Goal: Task Accomplishment & Management: Use online tool/utility

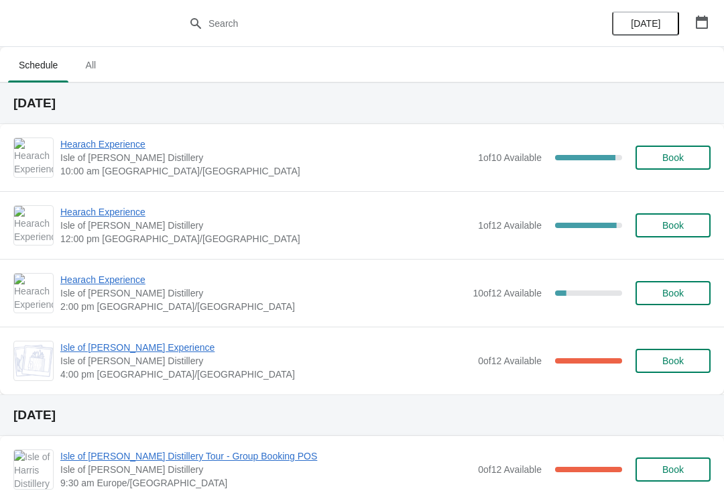
click at [93, 138] on span "Hearach Experience" at bounding box center [265, 143] width 411 height 13
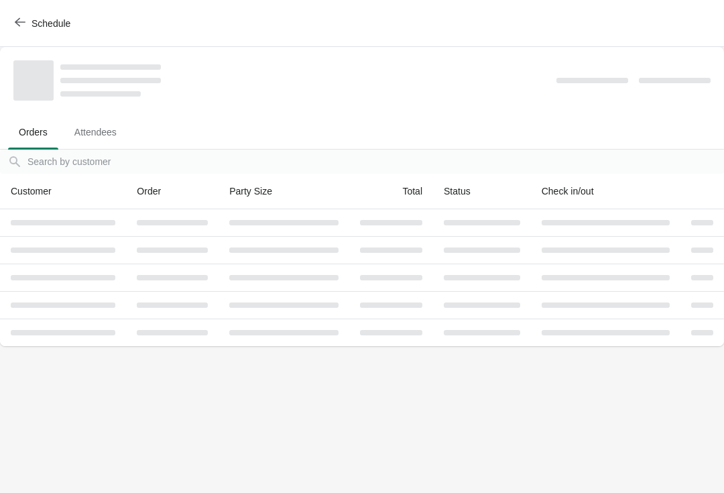
click at [32, 24] on span "Schedule" at bounding box center [51, 23] width 39 height 11
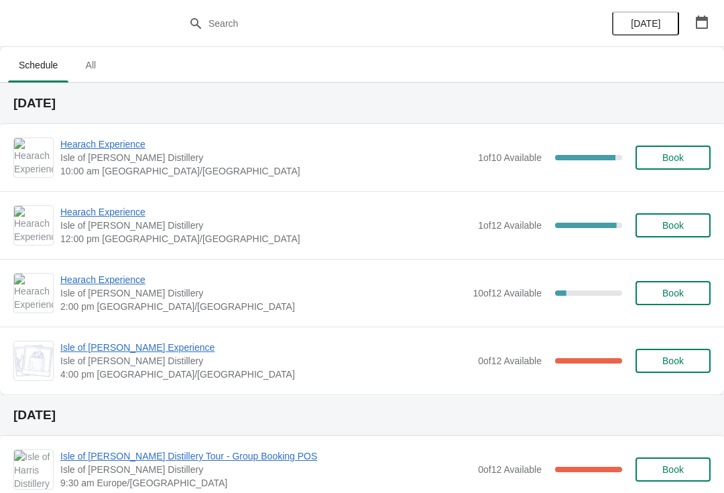
click at [133, 139] on span "Hearach Experience" at bounding box center [265, 143] width 411 height 13
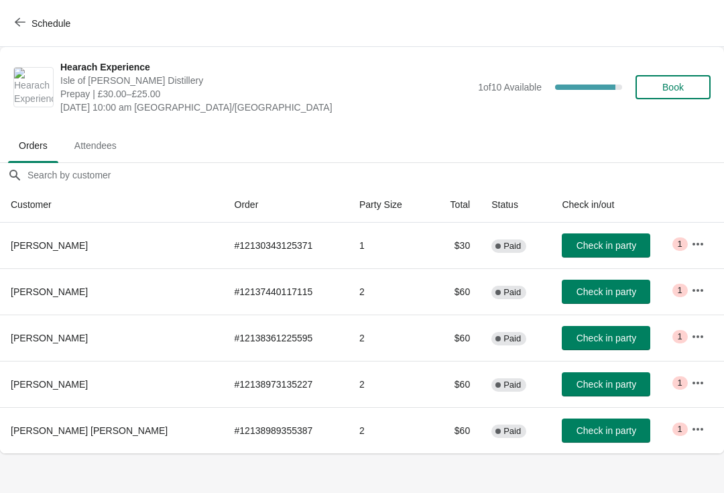
click at [587, 295] on span "Check in party" at bounding box center [606, 291] width 60 height 11
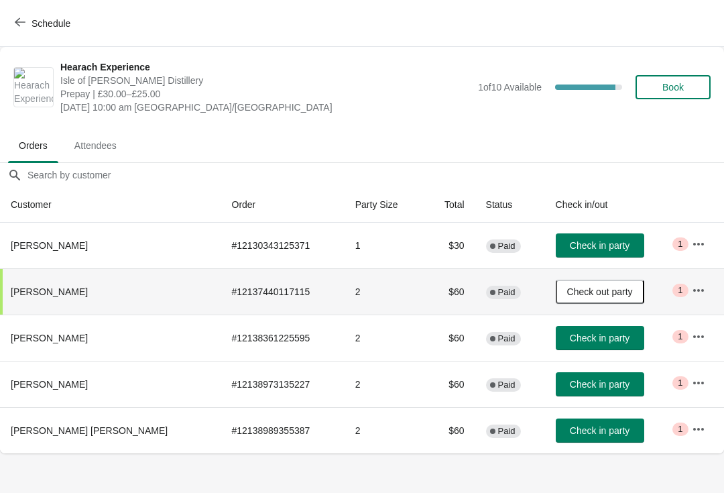
click at [570, 341] on span "Check in party" at bounding box center [600, 337] width 60 height 11
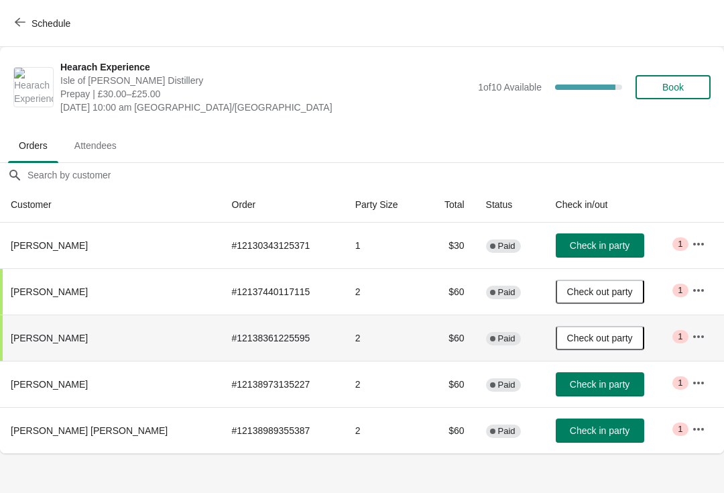
click at [593, 380] on span "Check in party" at bounding box center [600, 384] width 60 height 11
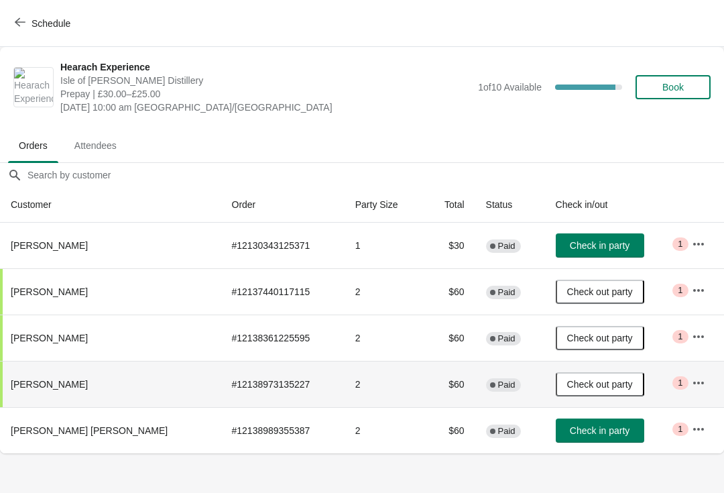
click at [570, 433] on span "Check in party" at bounding box center [600, 430] width 60 height 11
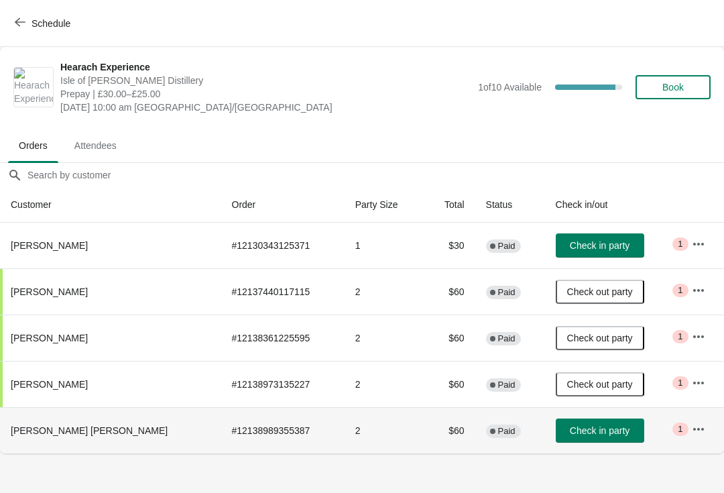
click at [558, 436] on button "Check in party" at bounding box center [600, 430] width 88 height 24
click at [20, 26] on icon "button" at bounding box center [20, 22] width 11 height 11
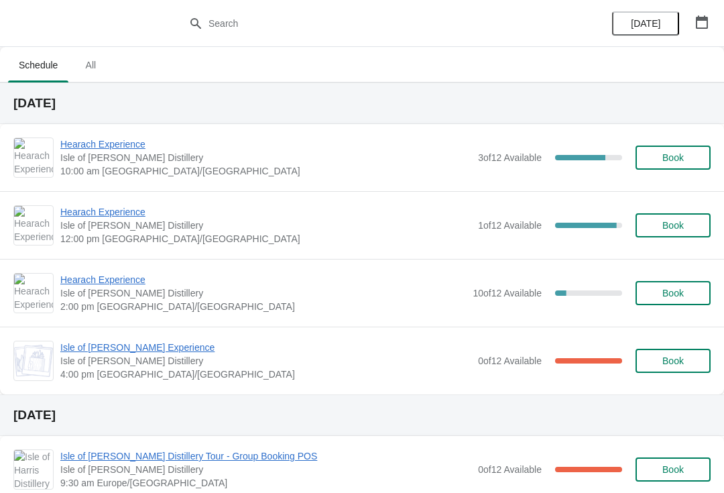
click at [72, 147] on span "Hearach Experience" at bounding box center [265, 143] width 411 height 13
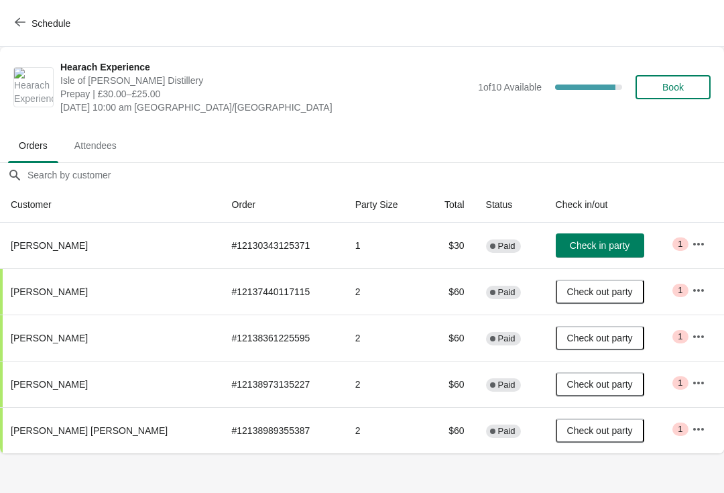
click at [570, 241] on span "Check in party" at bounding box center [600, 245] width 60 height 11
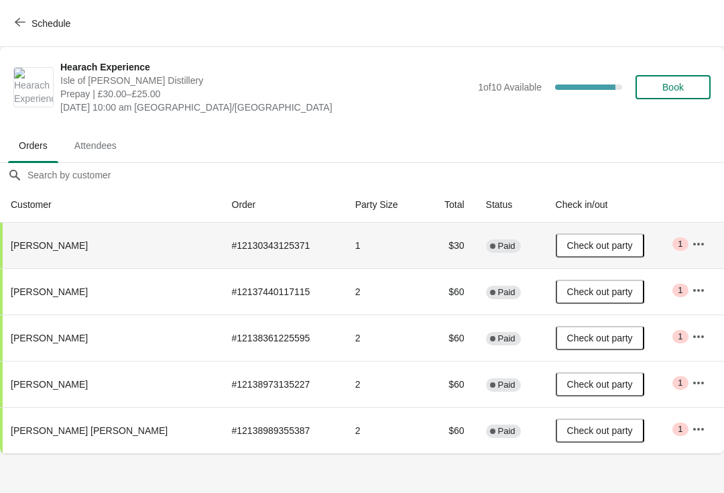
click at [22, 20] on icon "button" at bounding box center [20, 22] width 11 height 11
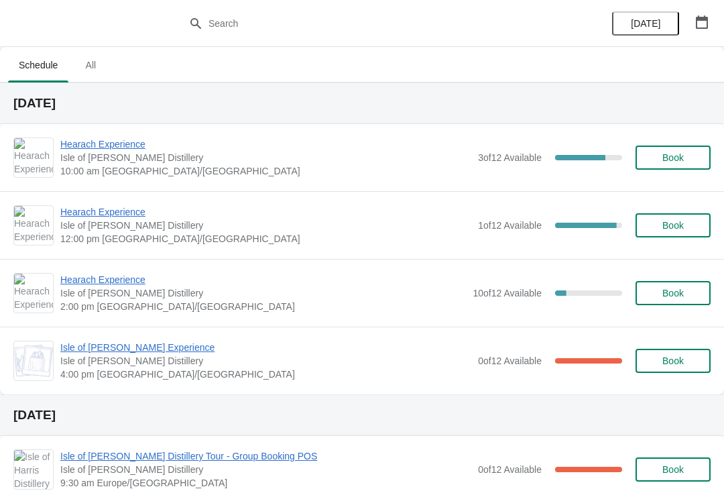
click at [75, 214] on span "Hearach Experience" at bounding box center [265, 211] width 411 height 13
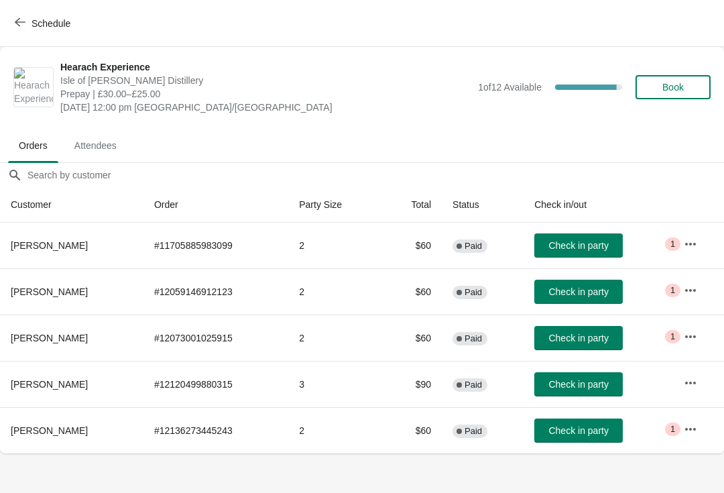
scroll to position [0, 1]
click at [17, 24] on icon "button" at bounding box center [20, 22] width 11 height 9
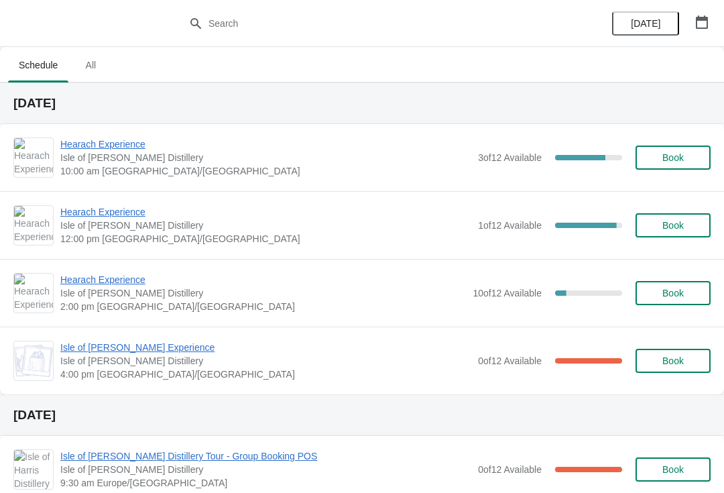
click at [145, 276] on span "Hearach Experience" at bounding box center [263, 279] width 406 height 13
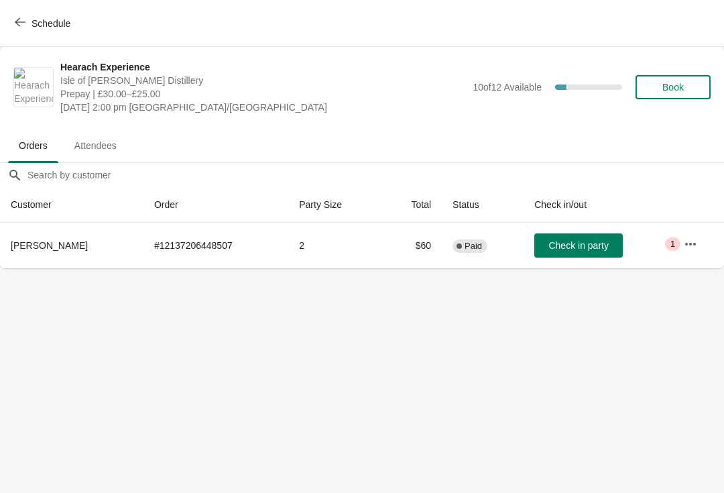
click at [20, 34] on button "Schedule" at bounding box center [44, 23] width 74 height 24
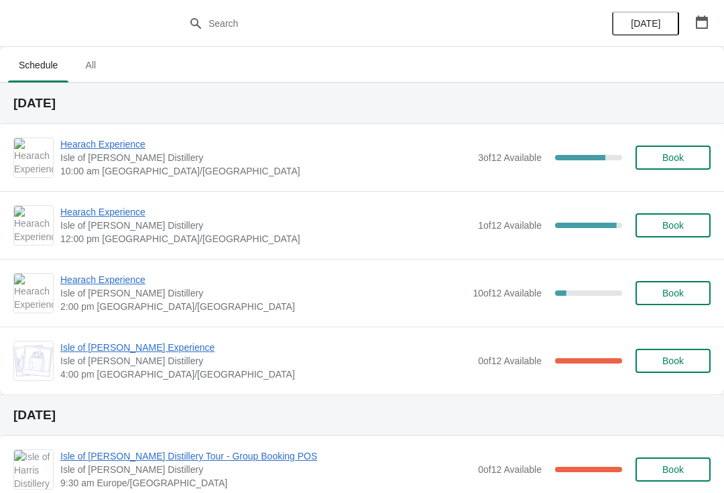
click at [115, 215] on span "Hearach Experience" at bounding box center [265, 211] width 411 height 13
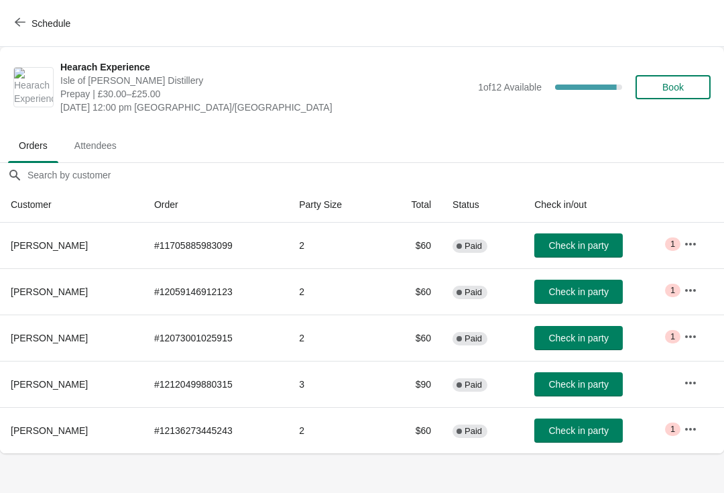
click at [15, 29] on span "button" at bounding box center [20, 23] width 11 height 13
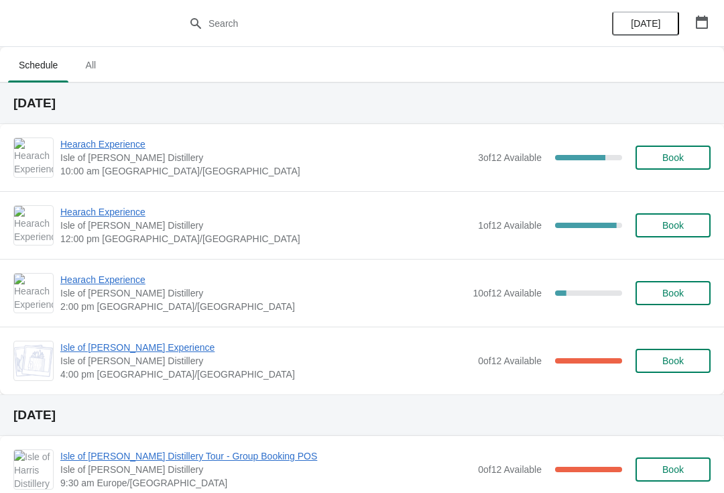
click at [119, 280] on span "Hearach Experience" at bounding box center [263, 279] width 406 height 13
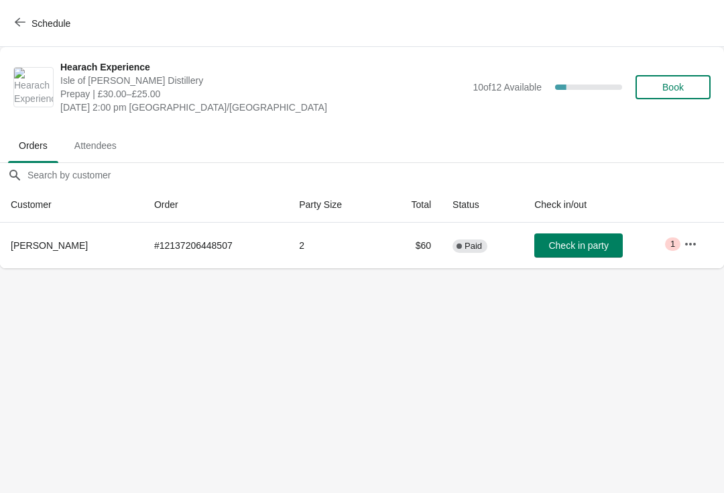
click at [21, 23] on icon "button" at bounding box center [20, 22] width 11 height 11
